Goal: Task Accomplishment & Management: Manage account settings

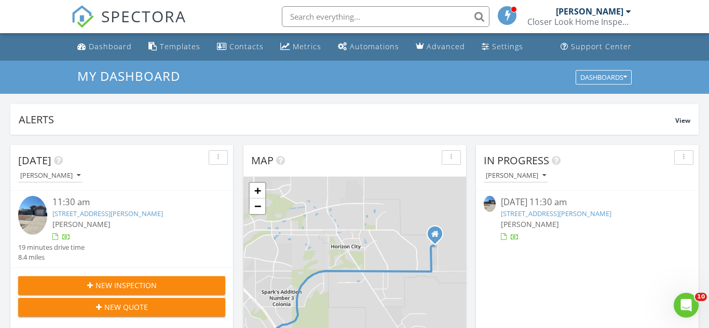
scroll to position [945, 709]
click at [481, 45] on div "Settings" at bounding box center [485, 46] width 8 height 8
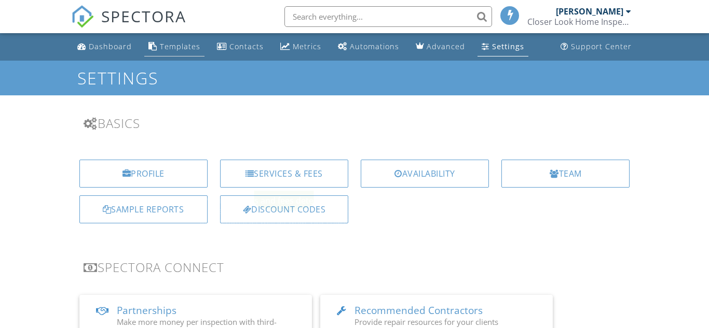
click at [169, 40] on link "Templates" at bounding box center [174, 46] width 60 height 19
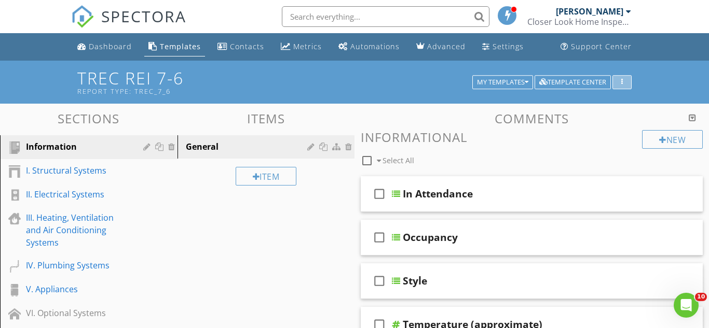
click at [621, 85] on icon "button" at bounding box center [622, 82] width 2 height 7
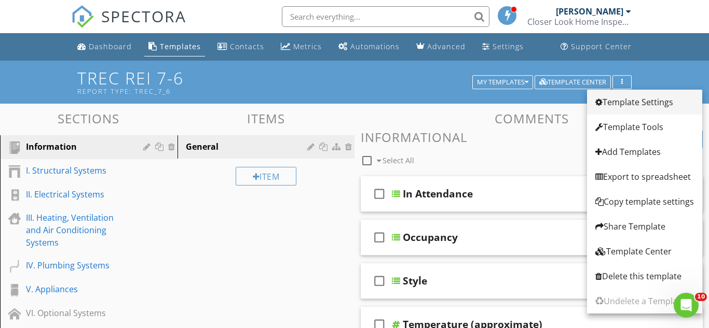
click at [641, 105] on div "Template Settings" at bounding box center [644, 102] width 99 height 12
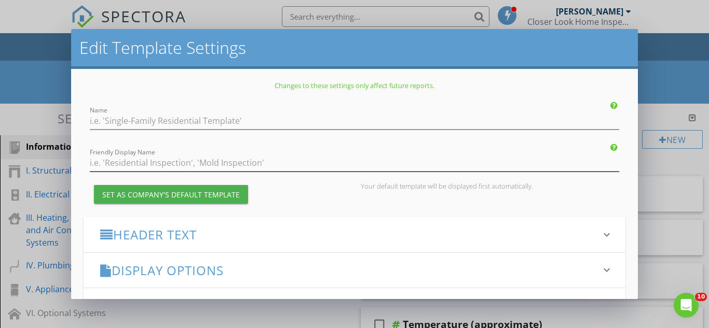
type input "TREC REI 7-6"
checkbox input "true"
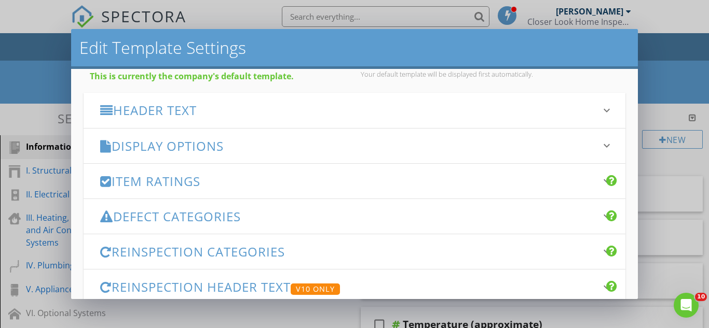
scroll to position [98, 0]
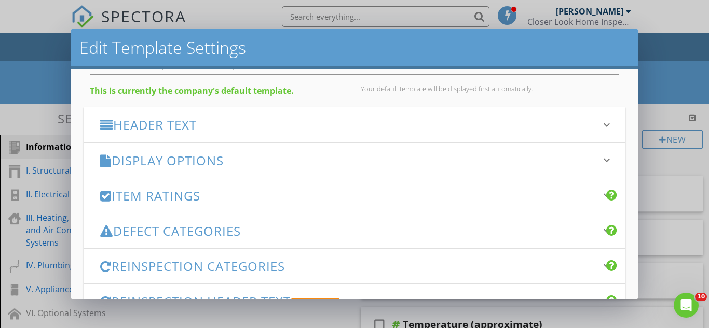
click at [253, 197] on h3 "Item Ratings" at bounding box center [348, 196] width 496 height 14
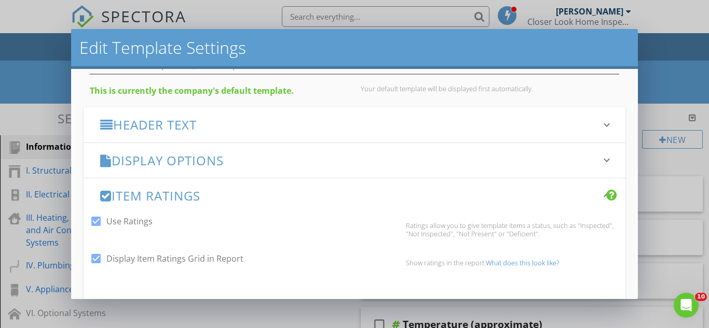
click at [253, 197] on h3 "Item Ratings" at bounding box center [348, 196] width 496 height 14
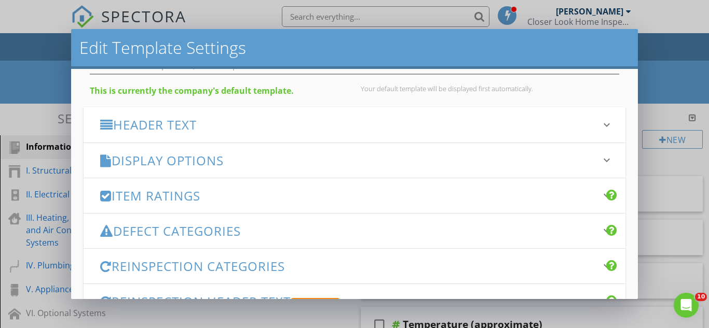
click at [270, 158] on h3 "Display Options" at bounding box center [348, 161] width 496 height 14
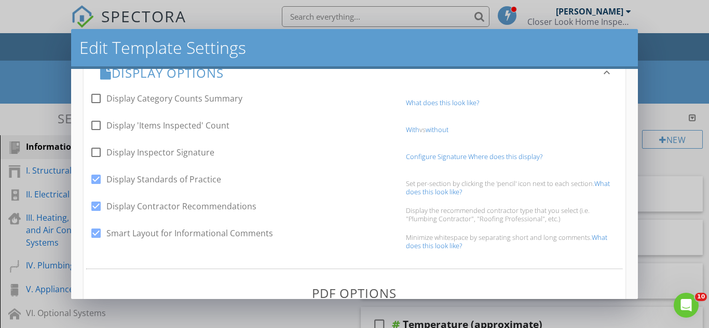
scroll to position [194, 0]
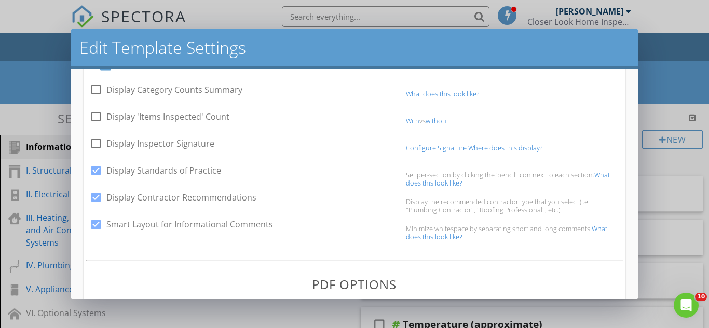
click at [93, 199] on div at bounding box center [96, 198] width 18 height 18
checkbox input "false"
click at [93, 118] on div at bounding box center [96, 117] width 18 height 18
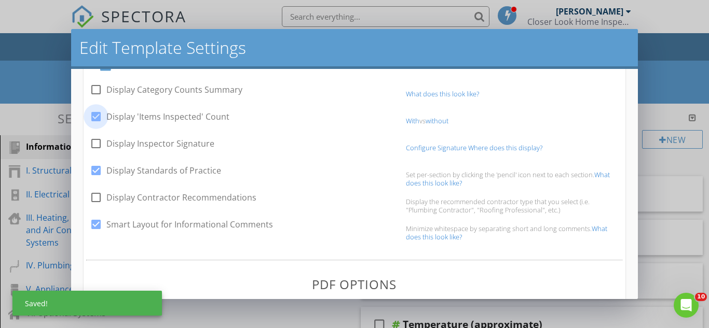
click at [93, 118] on div at bounding box center [96, 117] width 18 height 18
checkbox input "false"
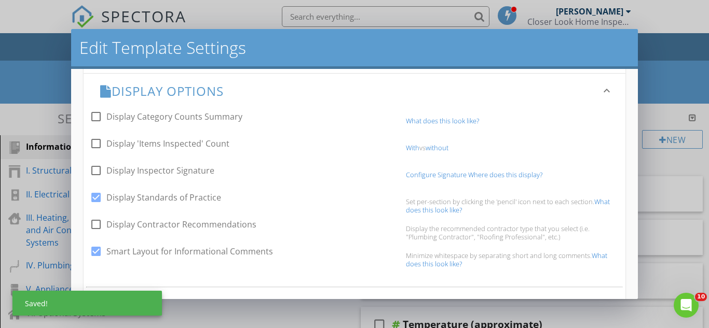
scroll to position [159, 0]
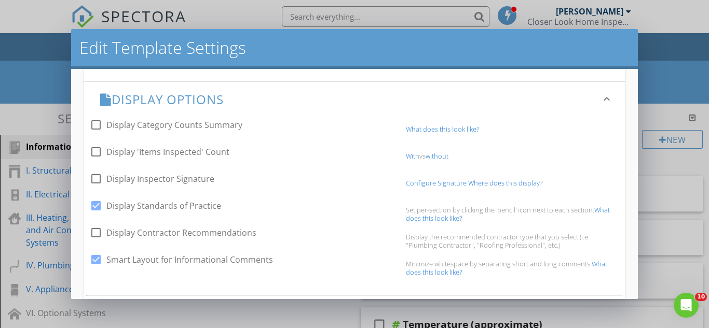
click at [95, 122] on div at bounding box center [96, 125] width 18 height 18
checkbox input "false"
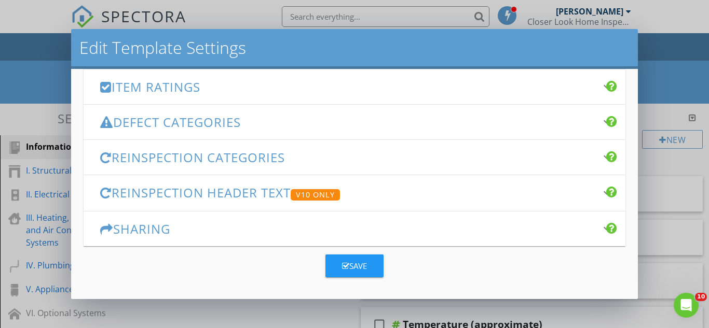
scroll to position [676, 0]
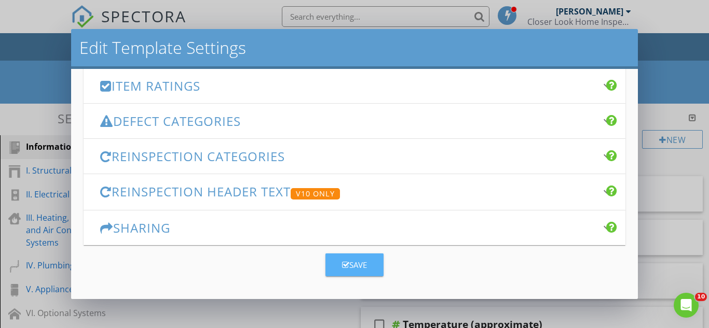
click at [357, 264] on div "Save" at bounding box center [354, 265] width 25 height 12
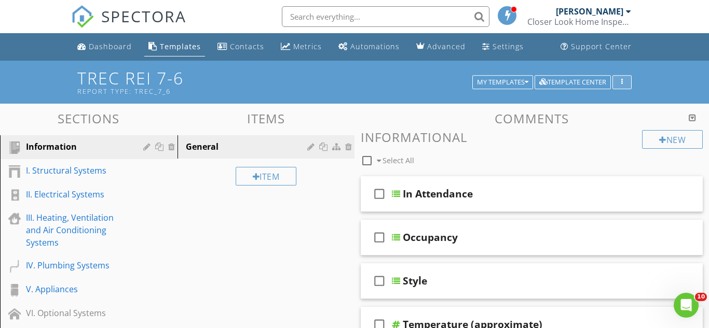
click at [625, 79] on div "button" at bounding box center [622, 82] width 10 height 7
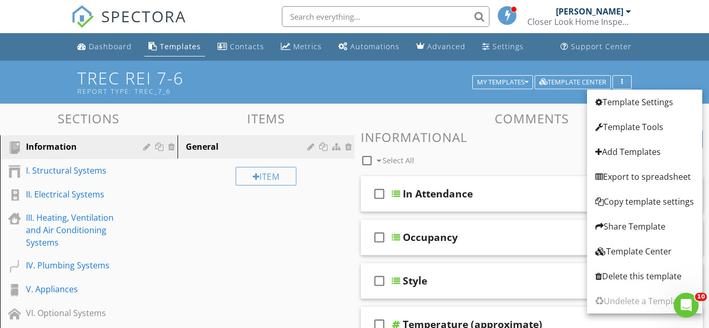
click at [479, 121] on h3 "Comments" at bounding box center [532, 119] width 342 height 14
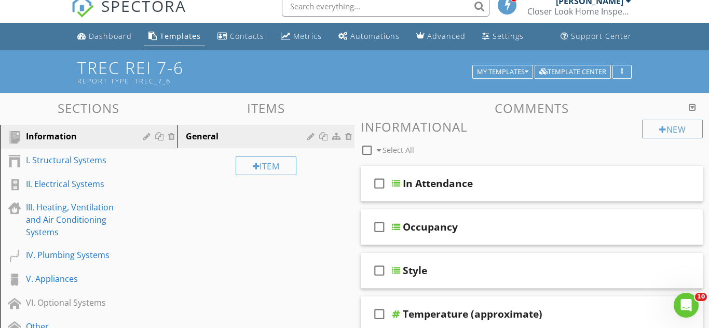
scroll to position [0, 0]
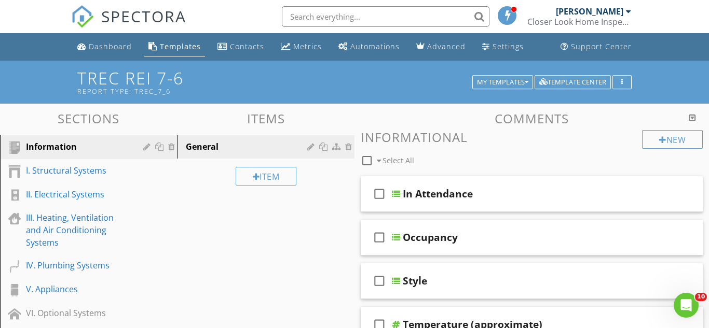
drag, startPoint x: 689, startPoint y: 118, endPoint x: 426, endPoint y: 140, distance: 264.4
click at [689, 118] on div at bounding box center [691, 118] width 7 height 8
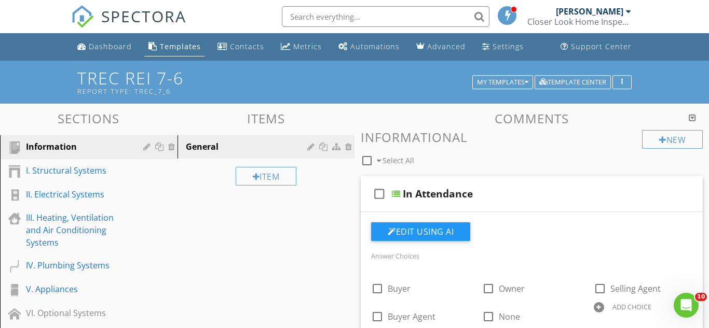
click at [445, 118] on h3 "Comments" at bounding box center [532, 119] width 342 height 14
click at [664, 142] on div "New" at bounding box center [672, 139] width 61 height 19
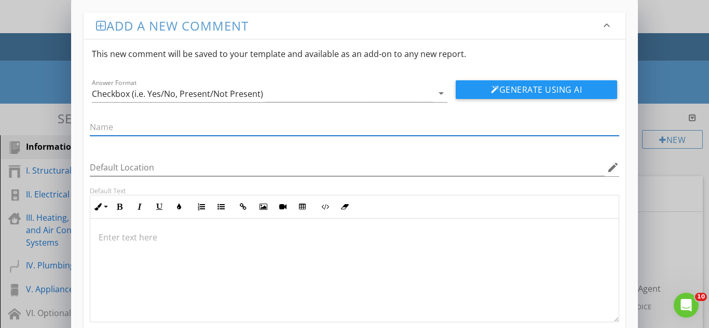
click at [683, 161] on div "Add a new comment keyboard_arrow_down This new comment will be saved to your te…" at bounding box center [354, 196] width 709 height 393
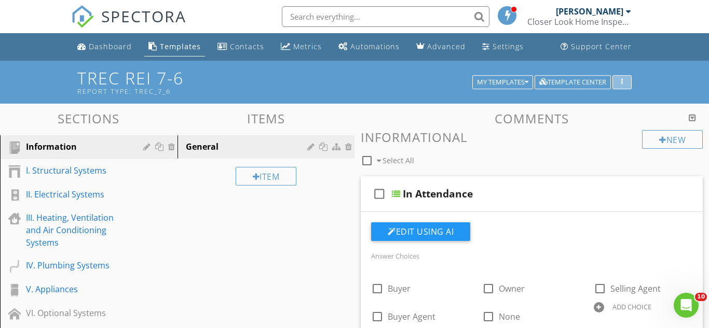
click at [619, 80] on div "button" at bounding box center [622, 82] width 10 height 7
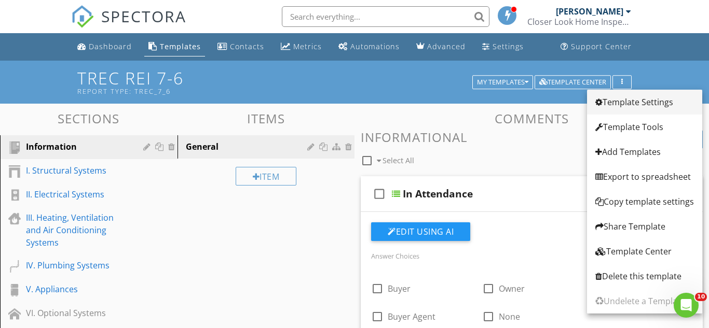
click at [648, 103] on div "Template Settings" at bounding box center [644, 102] width 99 height 12
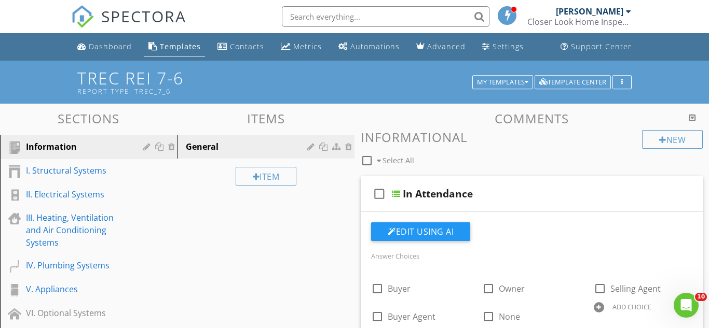
click at [648, 103] on div "Edit Template Settings Changes to these settings only affect future reports. Na…" at bounding box center [354, 164] width 709 height 328
click at [104, 44] on div "Dashboard" at bounding box center [110, 46] width 43 height 10
